Goal: Information Seeking & Learning: Learn about a topic

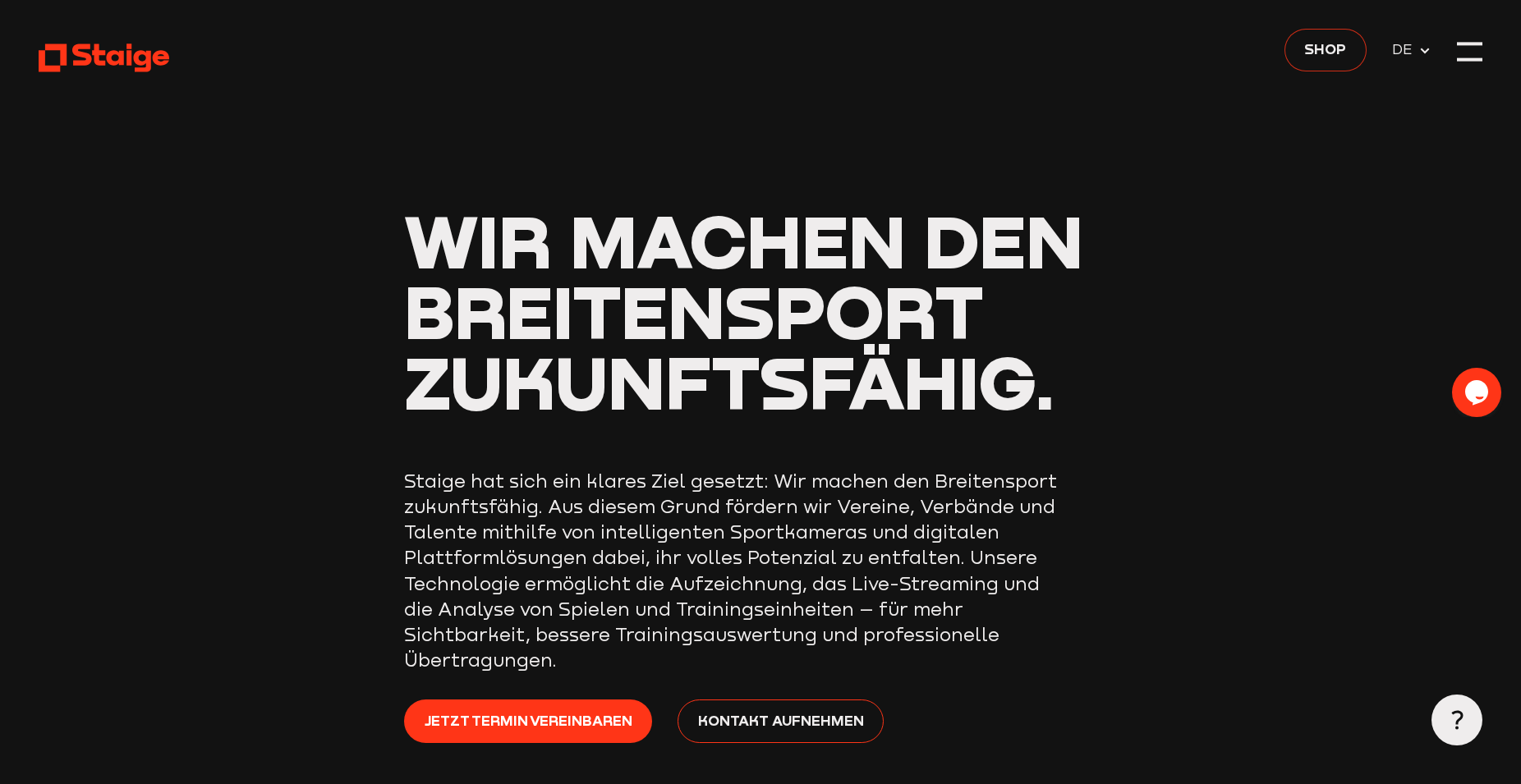
click at [1336, 53] on span "Shop" at bounding box center [1325, 48] width 42 height 22
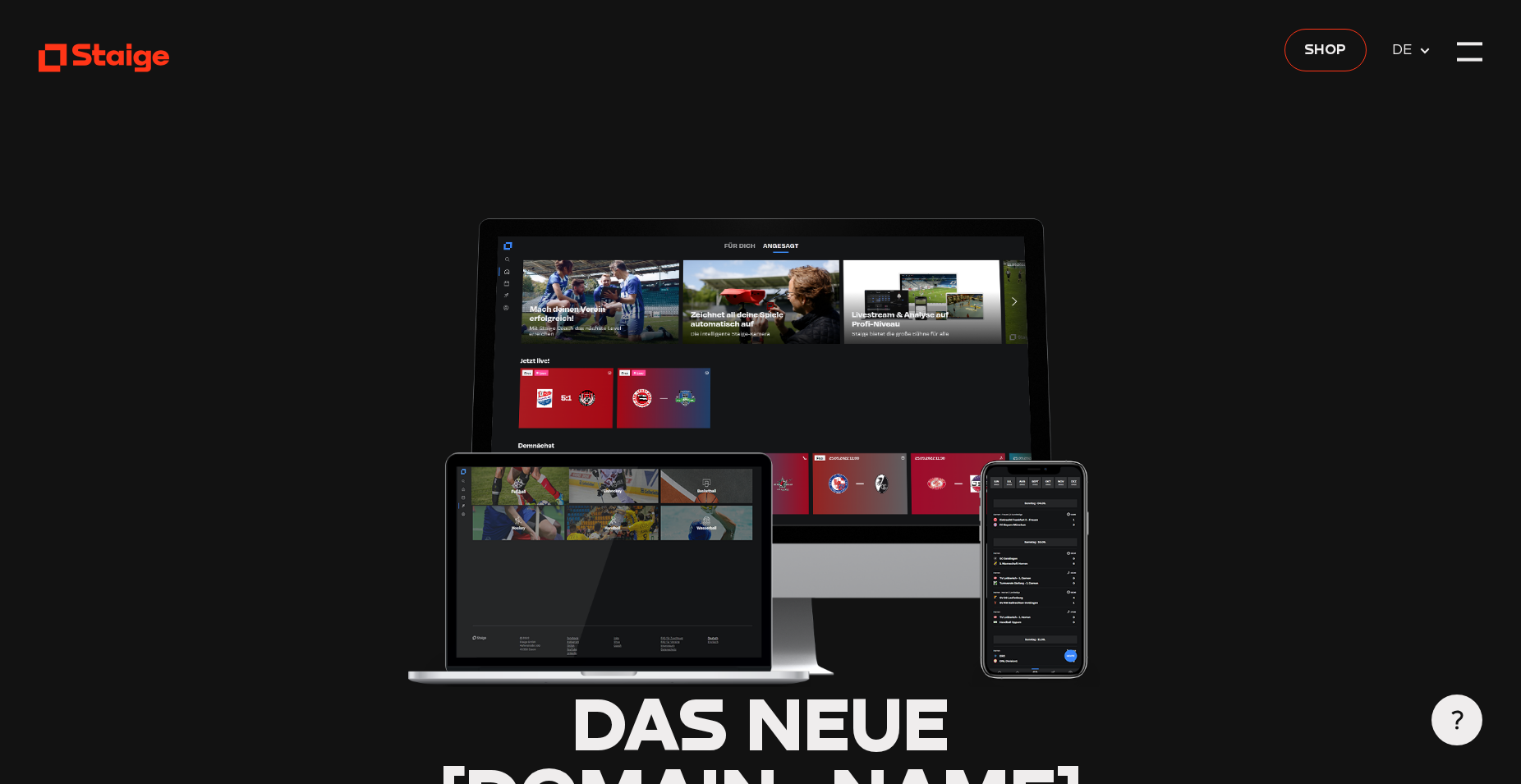
scroll to position [167, 0]
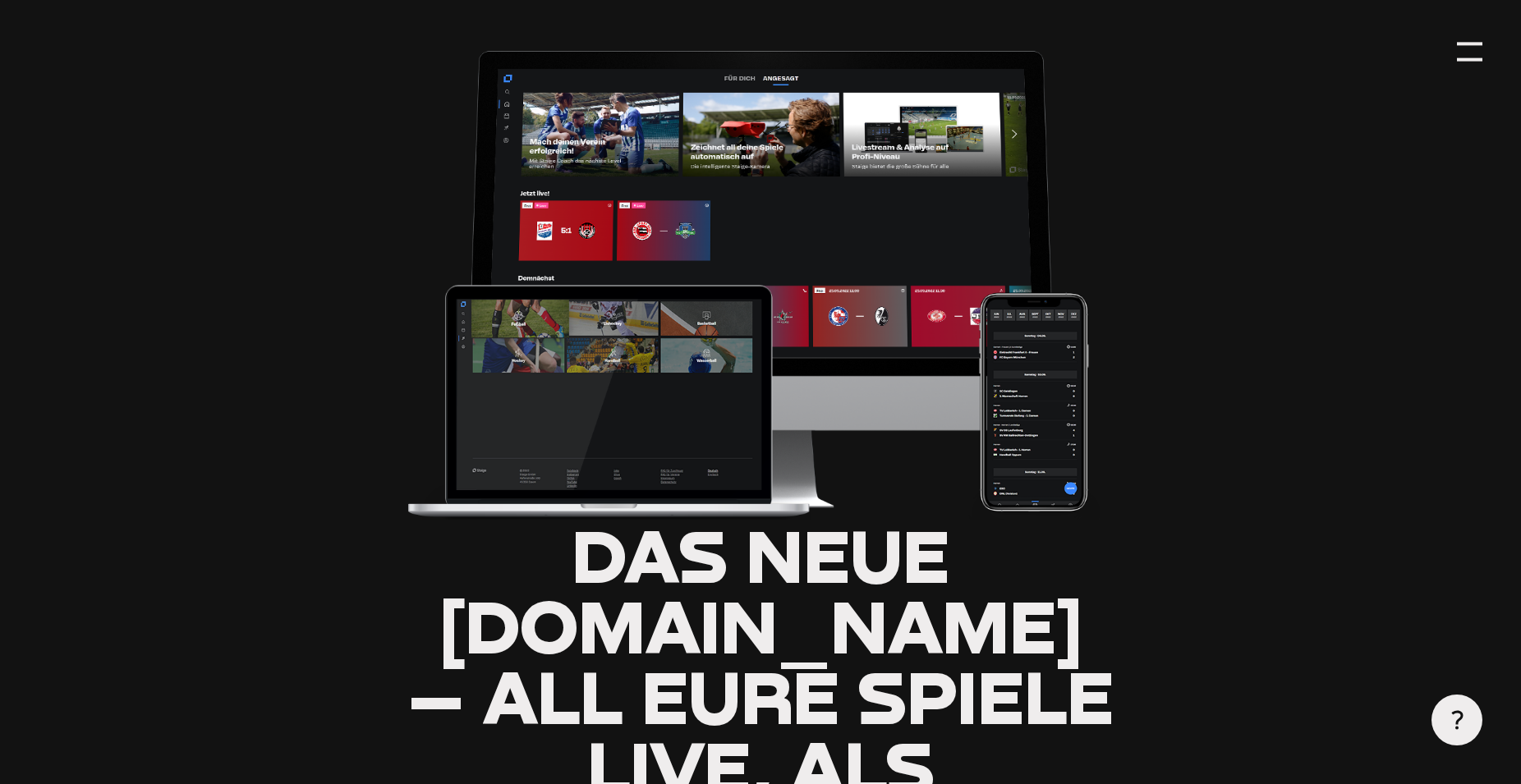
type input "0.8"
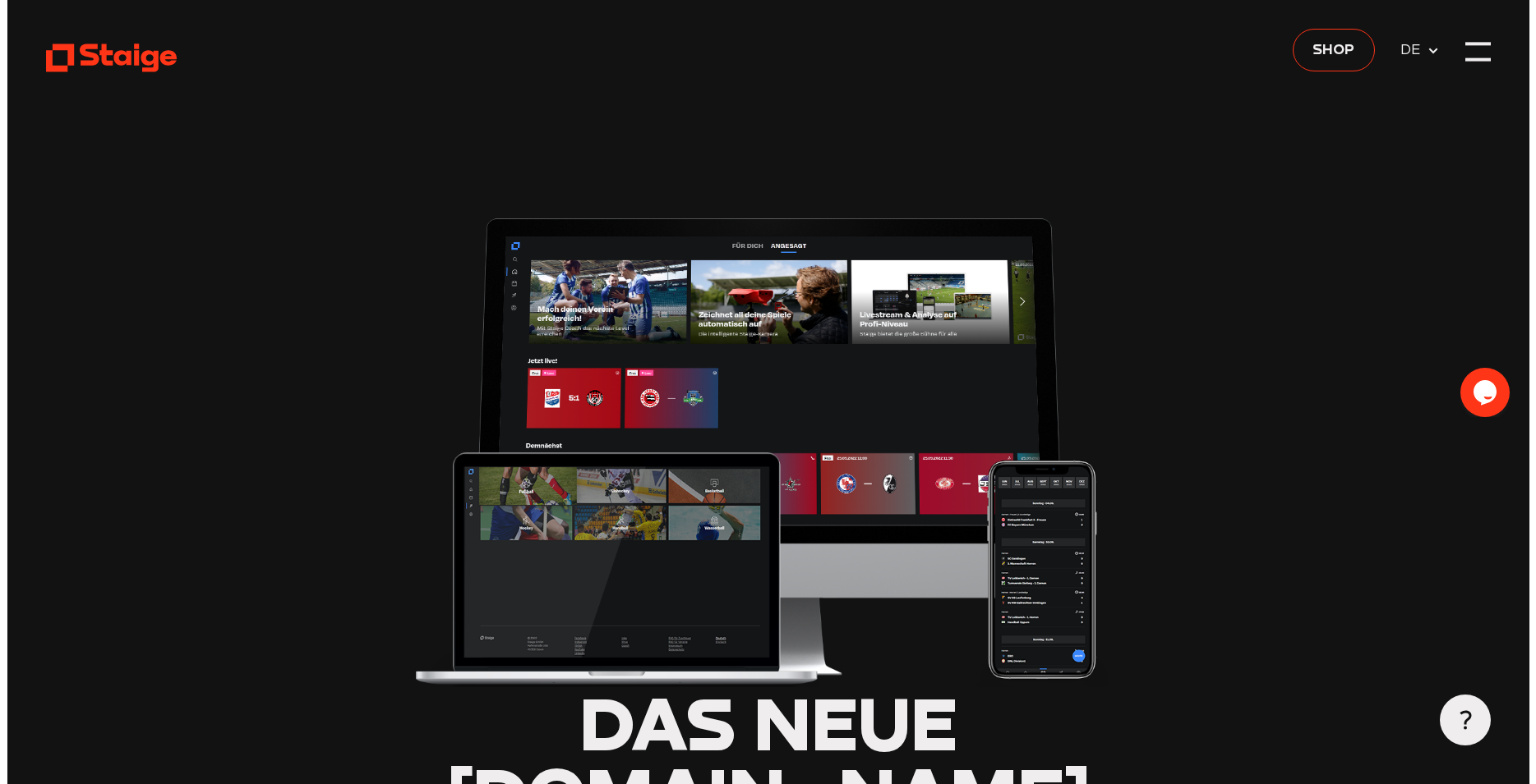
scroll to position [0, 0]
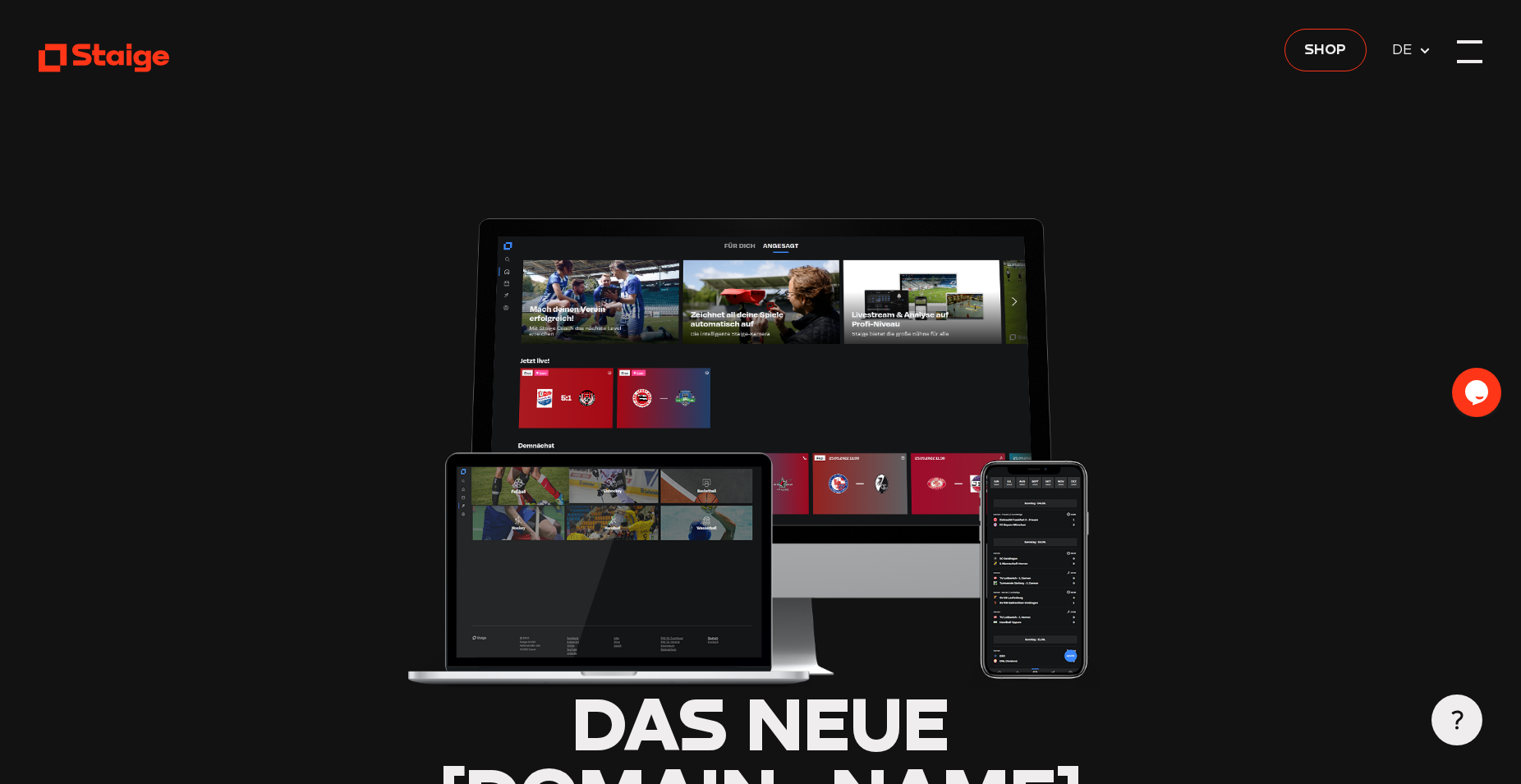
click at [1479, 48] on div at bounding box center [1469, 51] width 26 height 26
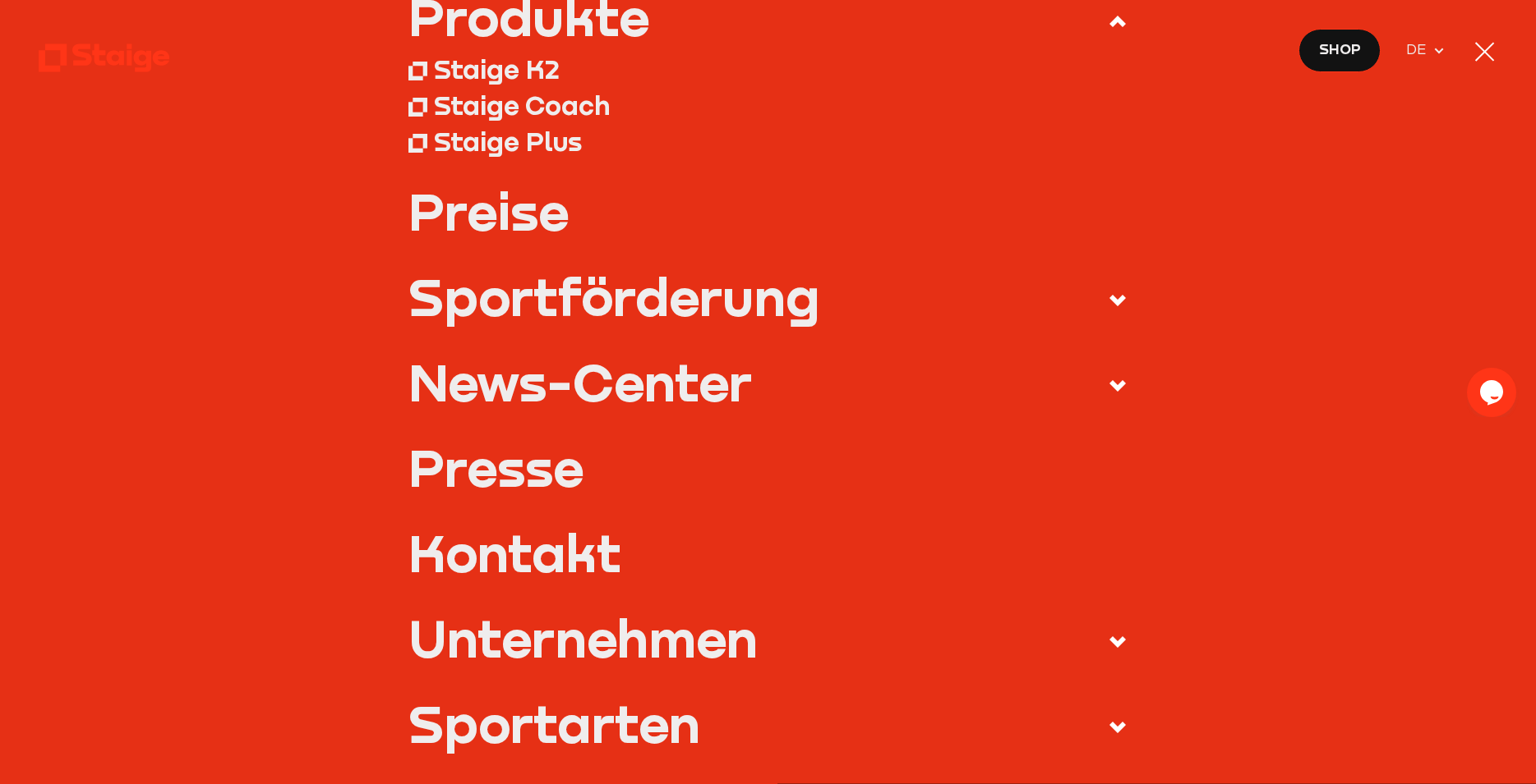
scroll to position [400, 0]
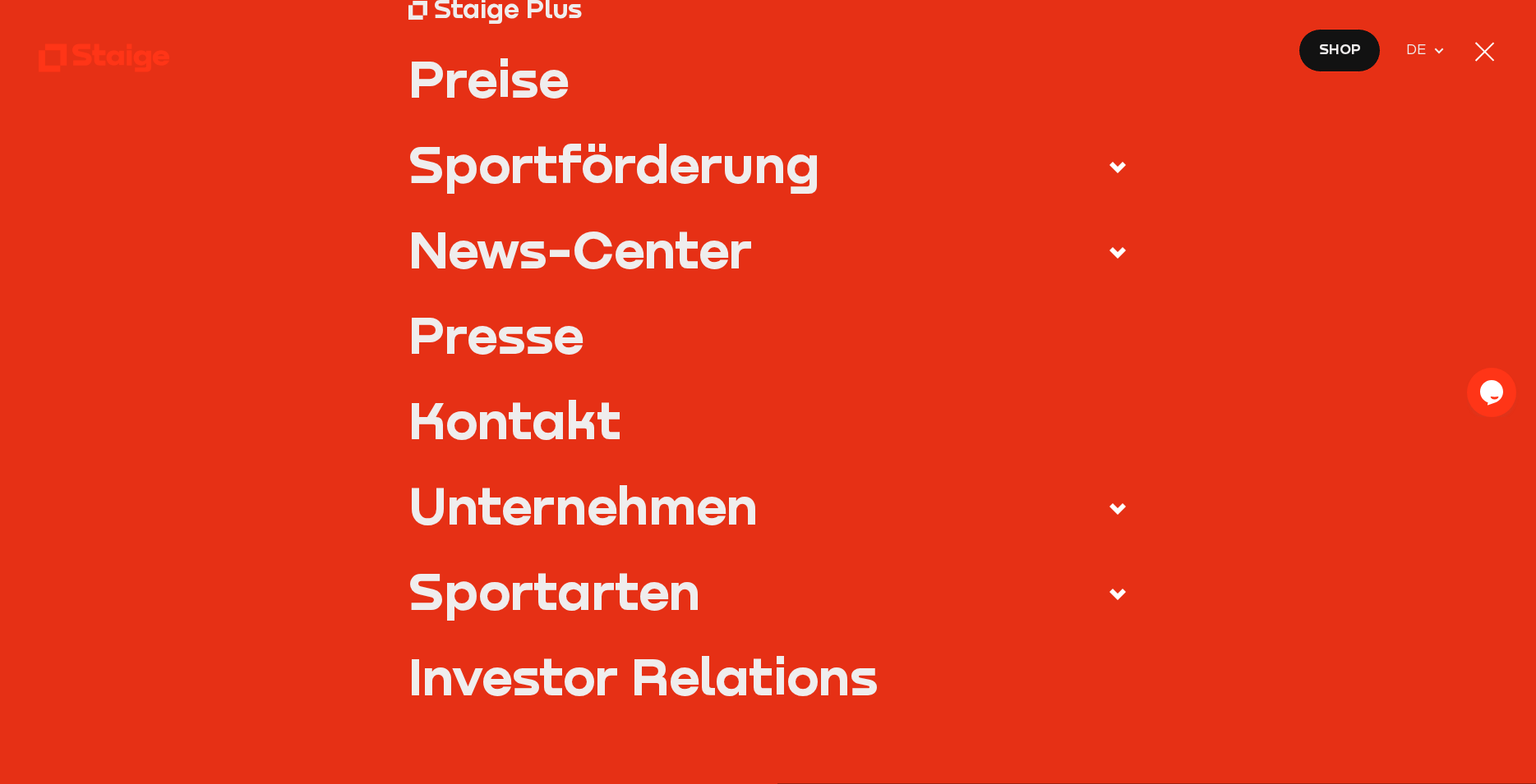
click at [1108, 589] on icon at bounding box center [1117, 594] width 20 height 20
click at [0, 0] on input "Sportarten" at bounding box center [0, 0] width 0 height 0
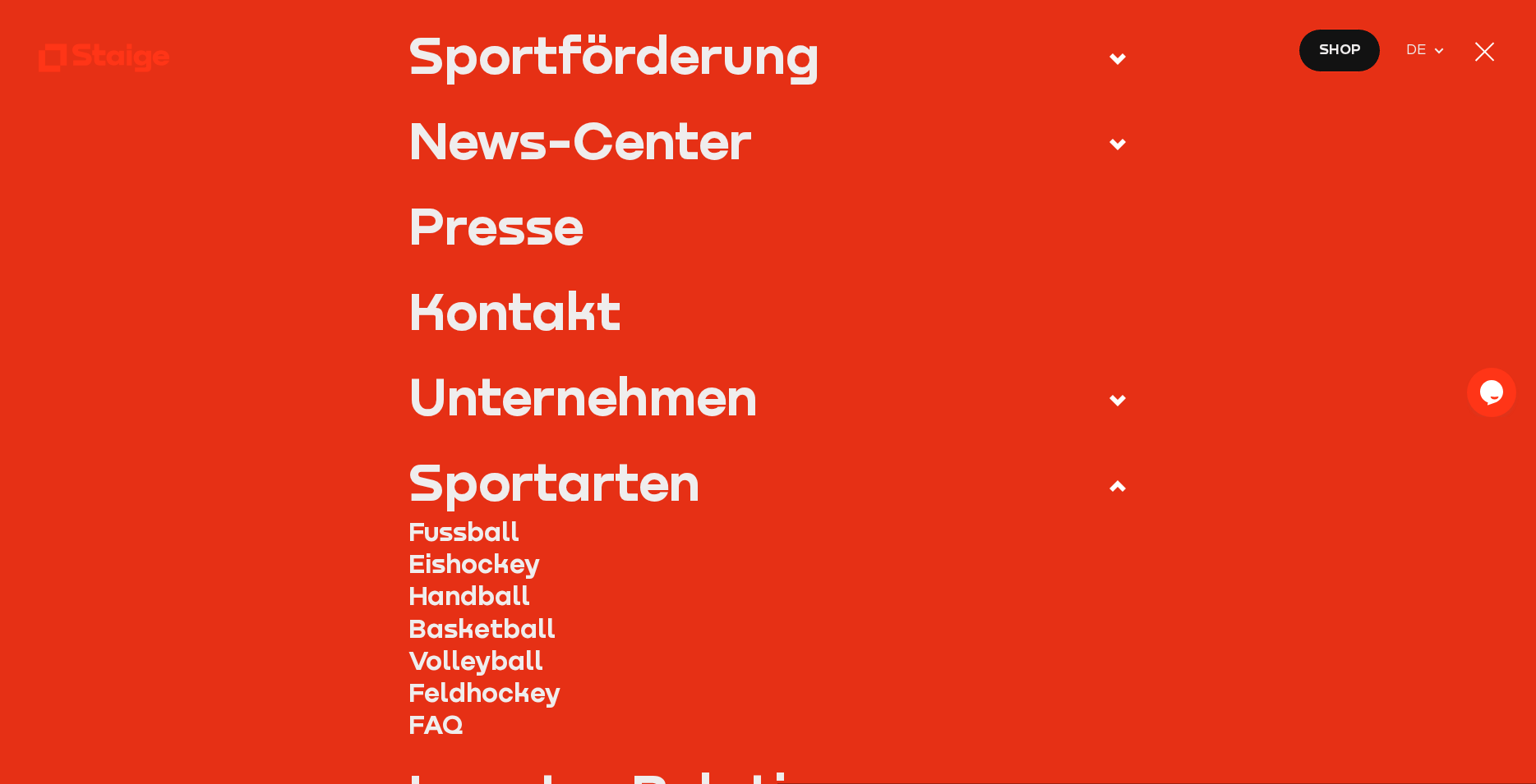
click at [409, 592] on link "Handball" at bounding box center [768, 596] width 720 height 32
click at [452, 594] on link "Handball" at bounding box center [768, 596] width 720 height 32
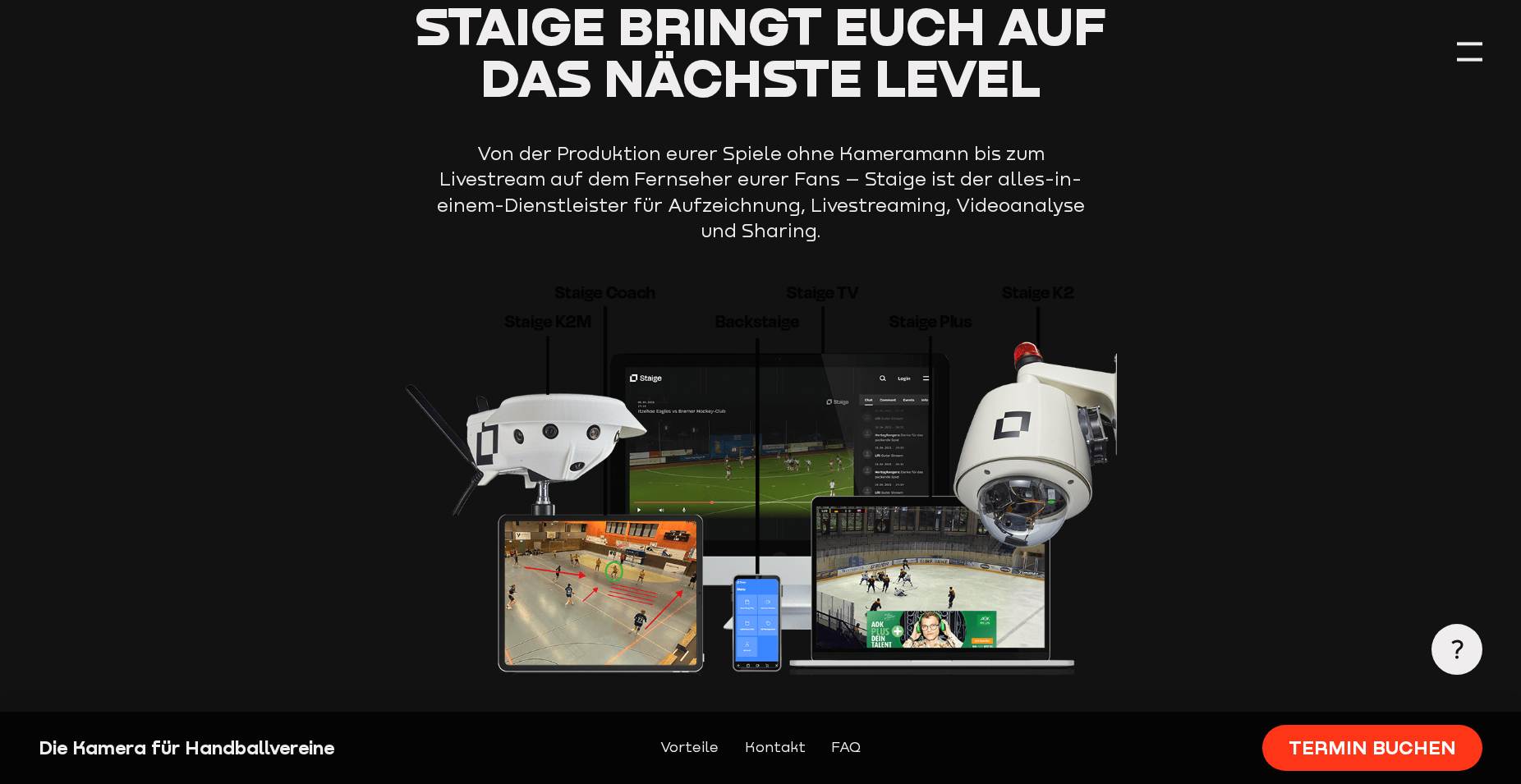
scroll to position [2095, 0]
